Goal: Task Accomplishment & Management: Use online tool/utility

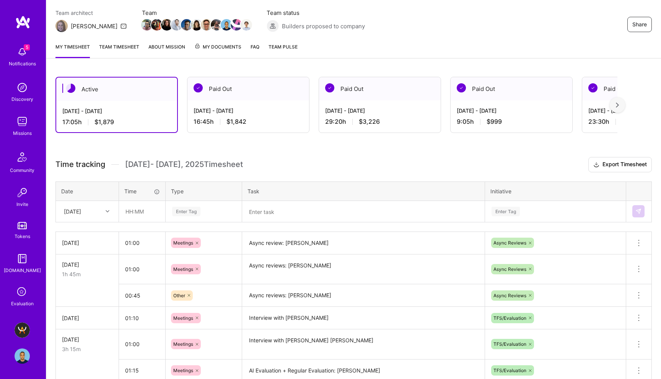
scroll to position [65, 0]
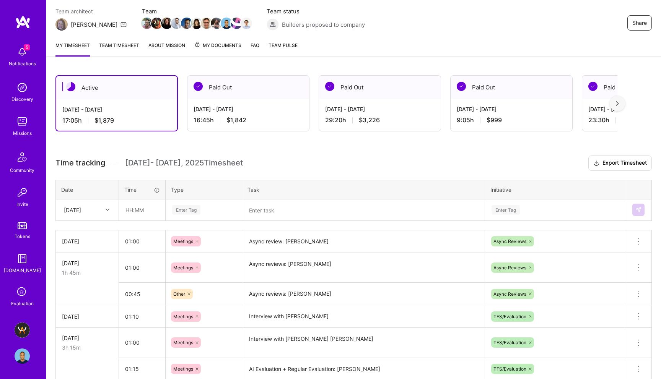
click at [277, 213] on textarea at bounding box center [363, 210] width 241 height 20
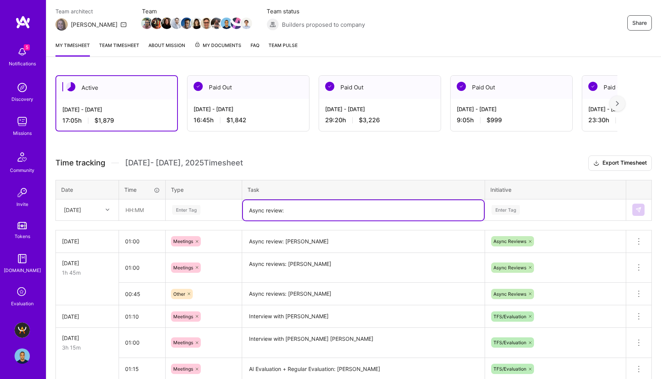
paste textarea "[PERSON_NAME]"
type textarea "Async review: [PERSON_NAME]"
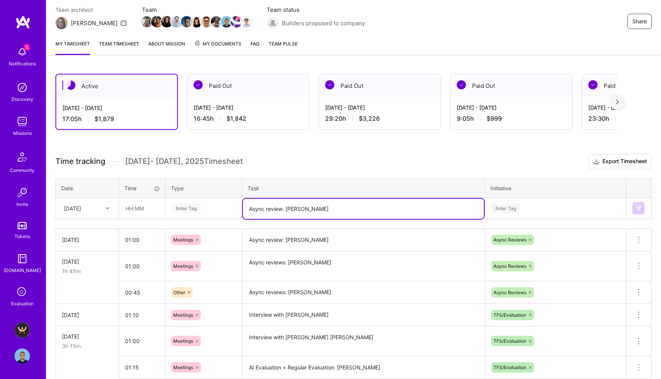
scroll to position [68, 0]
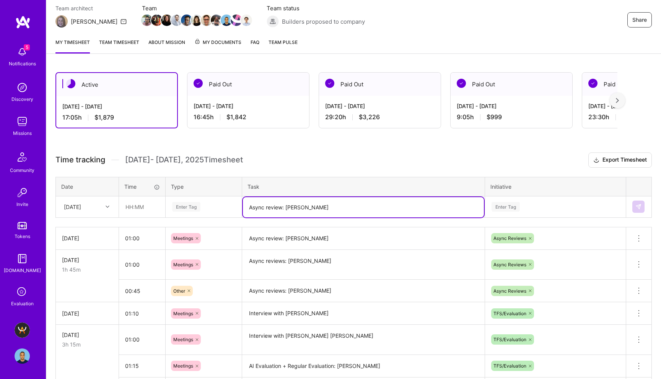
click at [501, 210] on div "Enter Tag" at bounding box center [505, 207] width 28 height 12
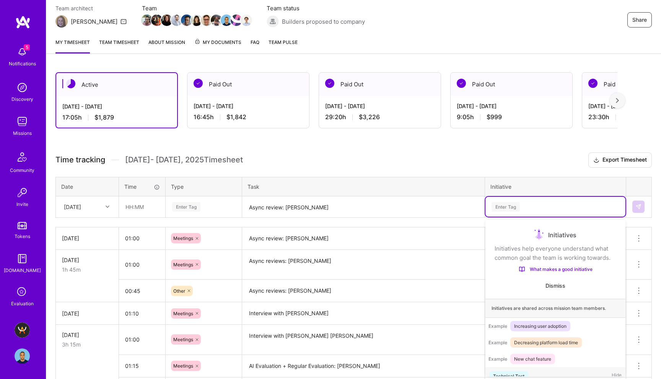
scroll to position [13, 0]
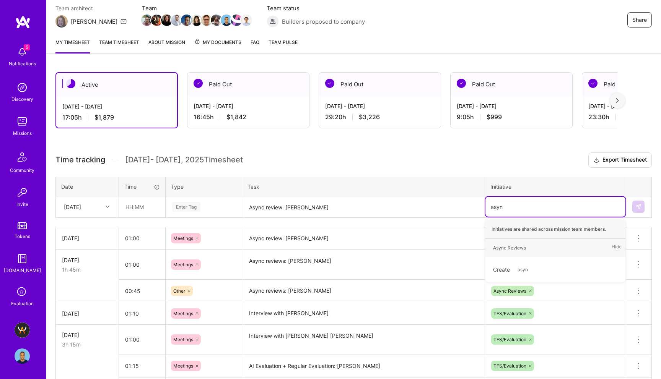
type input "async"
click at [509, 249] on div "Async Reviews" at bounding box center [509, 248] width 33 height 8
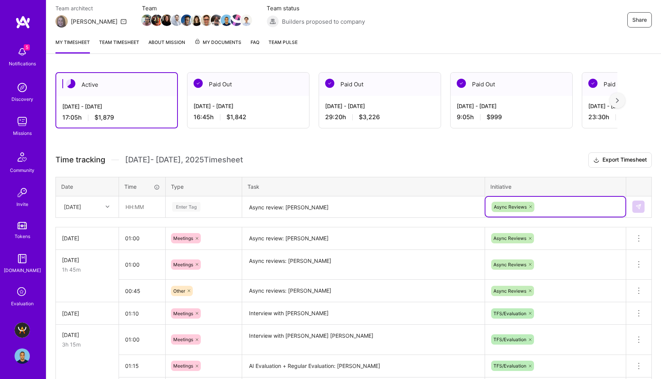
click at [185, 208] on div "Enter Tag" at bounding box center [186, 207] width 28 height 12
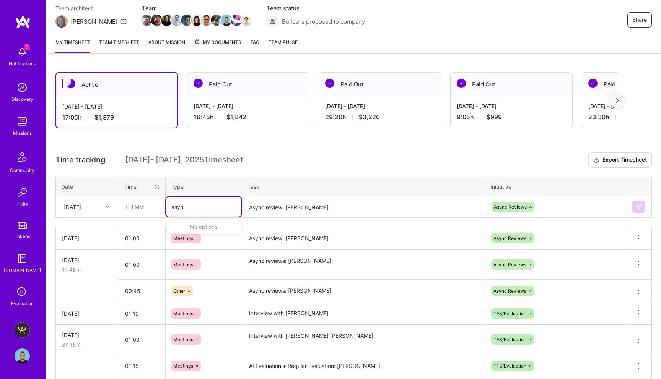
type input "async"
type input "meeting"
click at [187, 235] on span "Meetings" at bounding box center [184, 232] width 28 height 10
click at [131, 208] on input "text" at bounding box center [142, 207] width 46 height 20
type input "01:00"
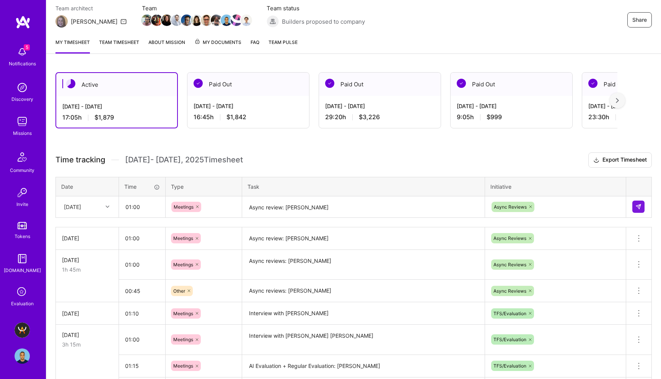
click at [359, 206] on textarea "Async review: [PERSON_NAME]" at bounding box center [363, 207] width 241 height 20
click at [103, 201] on div at bounding box center [108, 207] width 12 height 13
click at [385, 213] on textarea "Async review: [PERSON_NAME]" at bounding box center [363, 207] width 241 height 20
click at [639, 205] on img at bounding box center [638, 207] width 6 height 6
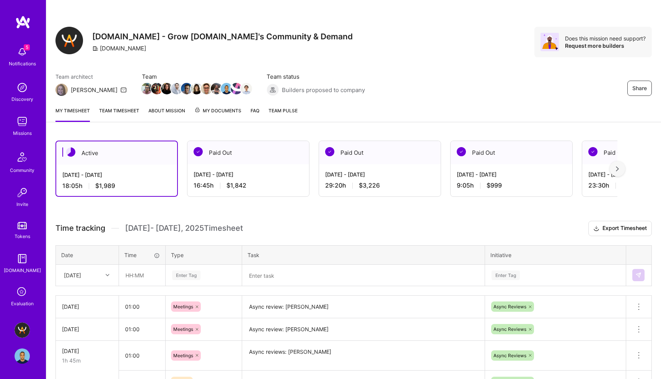
scroll to position [68, 0]
